Goal: Transaction & Acquisition: Purchase product/service

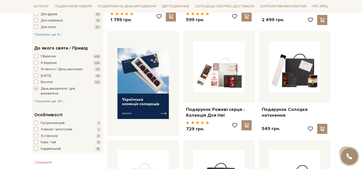
scroll to position [181, 0]
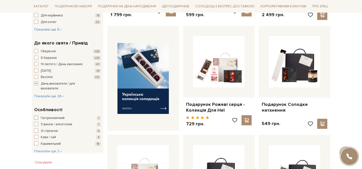
click at [36, 118] on span "button" at bounding box center [36, 118] width 4 height 4
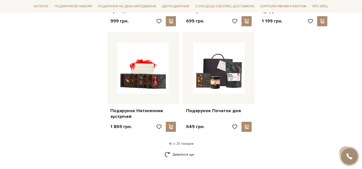
scroll to position [606, 0]
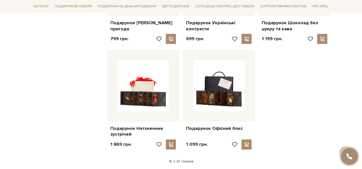
scroll to position [596, 0]
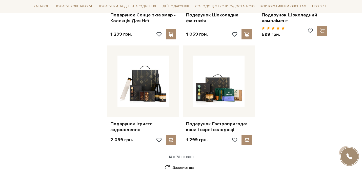
scroll to position [649, 0]
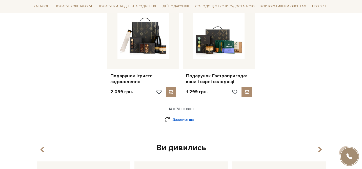
click at [183, 122] on link "Дивитися ще" at bounding box center [181, 119] width 33 height 9
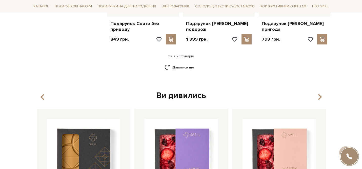
scroll to position [1223, 0]
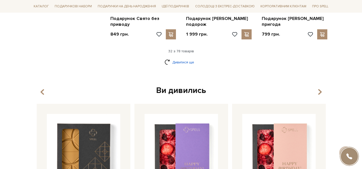
click at [185, 67] on link "Дивитися ще" at bounding box center [181, 62] width 33 height 9
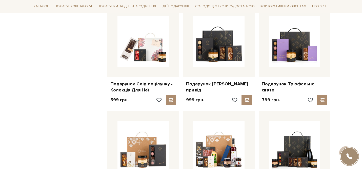
scroll to position [1262, 0]
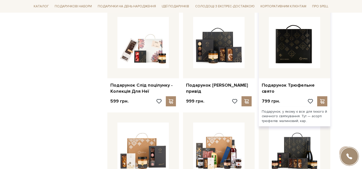
click at [298, 51] on img at bounding box center [294, 42] width 51 height 51
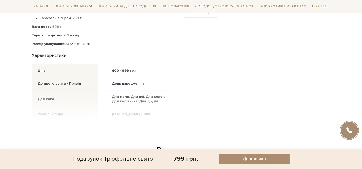
scroll to position [272, 0]
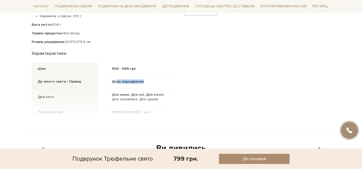
drag, startPoint x: 116, startPoint y: 76, endPoint x: 143, endPoint y: 75, distance: 27.4
click at [143, 76] on div "День народження" at bounding box center [139, 81] width 66 height 13
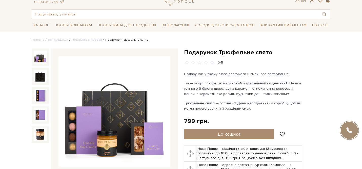
scroll to position [0, 0]
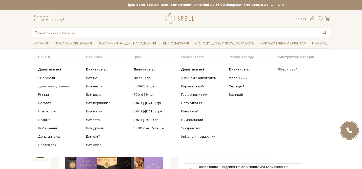
click at [64, 87] on link "День народження" at bounding box center [60, 86] width 44 height 5
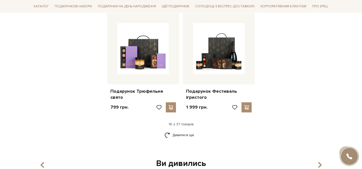
scroll to position [621, 0]
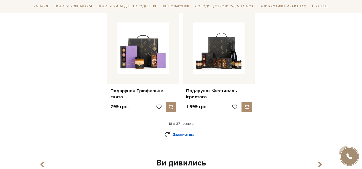
click at [186, 137] on link "Дивитися ще" at bounding box center [181, 134] width 33 height 9
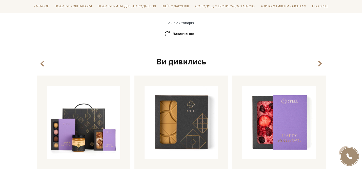
scroll to position [1255, 0]
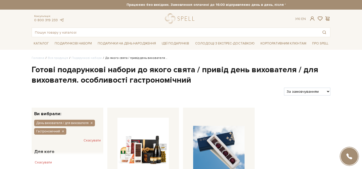
click at [92, 141] on button "Скасувати" at bounding box center [92, 141] width 17 height 8
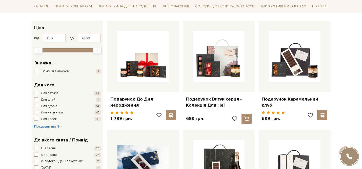
scroll to position [79, 0]
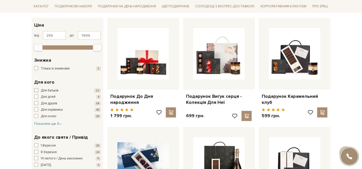
click at [37, 91] on span "button" at bounding box center [36, 90] width 4 height 4
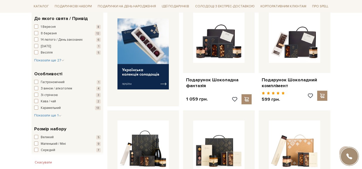
scroll to position [208, 0]
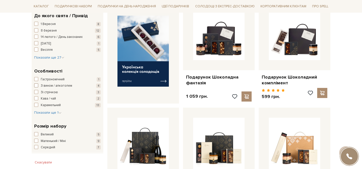
click at [37, 86] on span "button" at bounding box center [36, 86] width 4 height 4
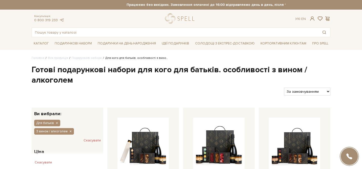
click at [87, 141] on button "Скасувати" at bounding box center [92, 141] width 17 height 8
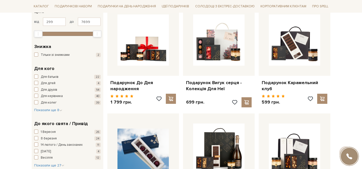
scroll to position [111, 0]
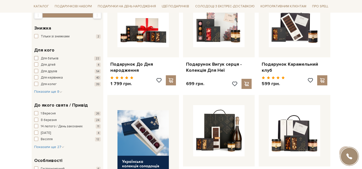
click at [36, 57] on span "button" at bounding box center [36, 58] width 4 height 4
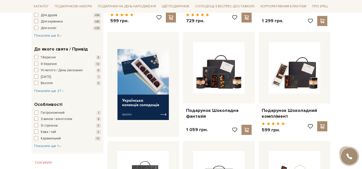
scroll to position [173, 0]
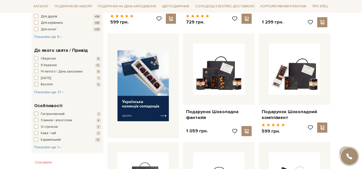
click at [37, 85] on span "button" at bounding box center [36, 84] width 4 height 4
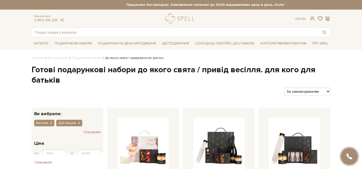
click at [93, 133] on button "Скасувати" at bounding box center [92, 132] width 17 height 8
